Goal: Transaction & Acquisition: Purchase product/service

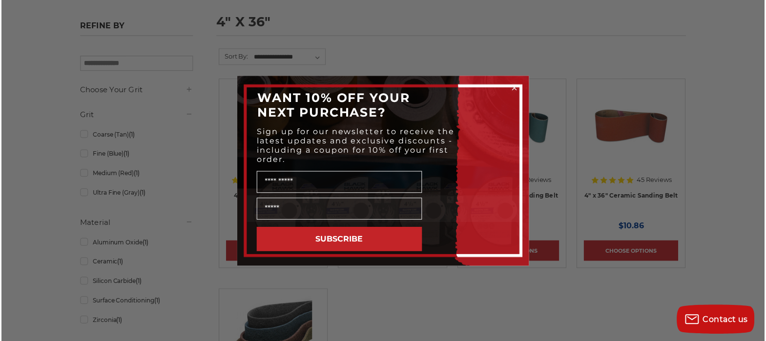
scroll to position [141, 0]
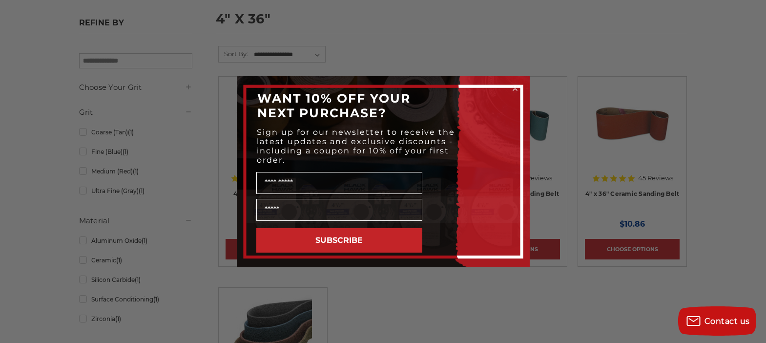
click at [185, 281] on div "Close dialog WANT 10% OFF YOUR NEXT PURCHASE? Sign up for our newsletter to rec…" at bounding box center [383, 171] width 766 height 343
click at [514, 86] on icon "Close dialog" at bounding box center [515, 87] width 4 height 4
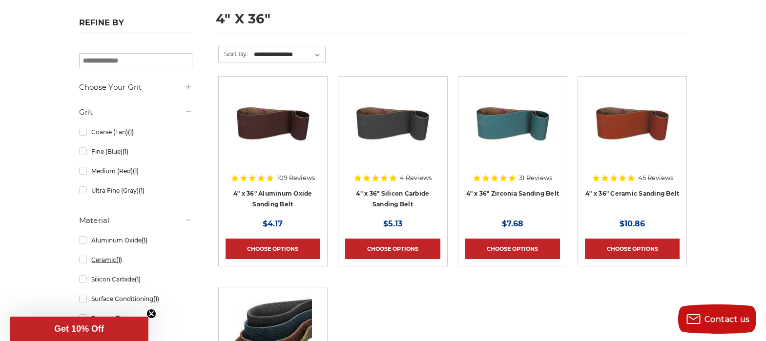
click at [111, 261] on link "Ceramic (1)" at bounding box center [135, 259] width 113 height 17
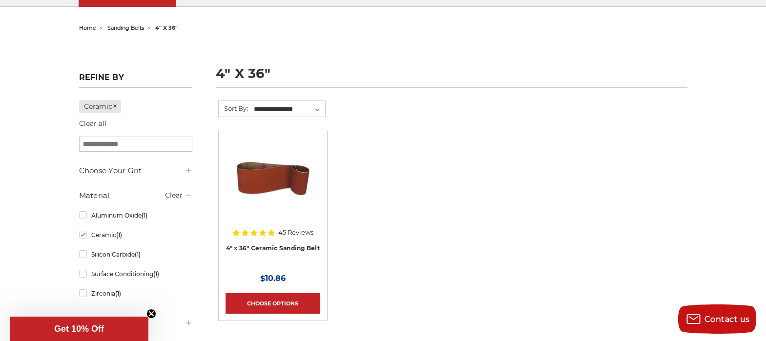
scroll to position [176, 0]
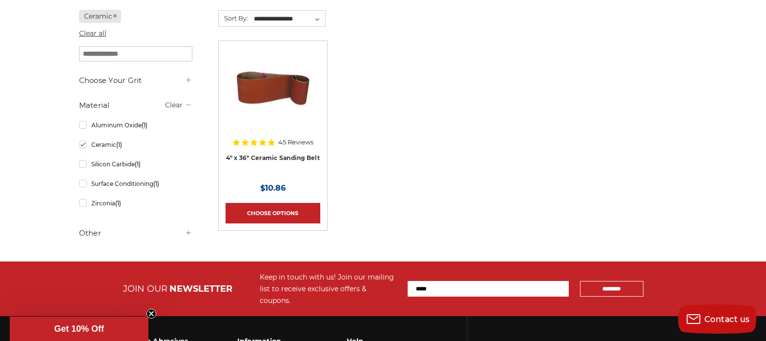
click at [98, 29] on link "Clear all" at bounding box center [92, 33] width 27 height 9
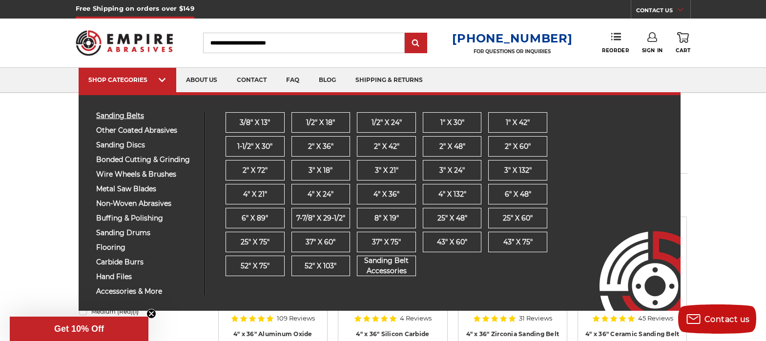
click at [139, 114] on span "sanding belts" at bounding box center [146, 115] width 101 height 7
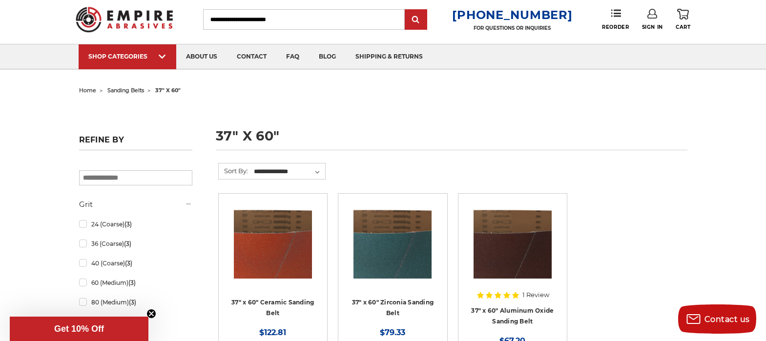
scroll to position [41, 0]
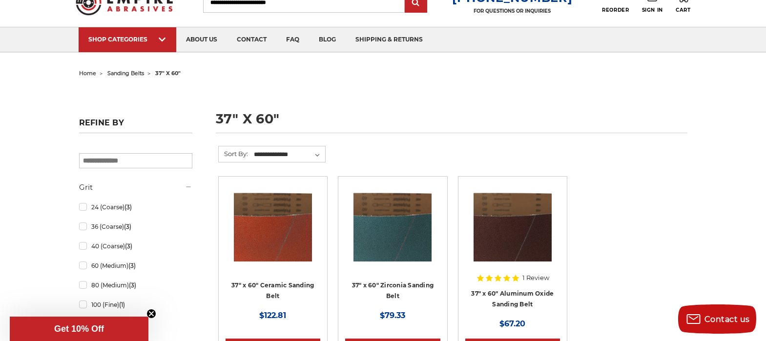
click at [375, 242] on img at bounding box center [392, 223] width 78 height 78
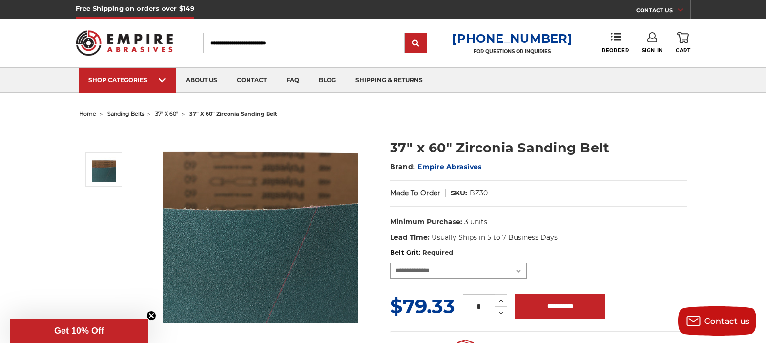
select select "****"
